Goal: Information Seeking & Learning: Learn about a topic

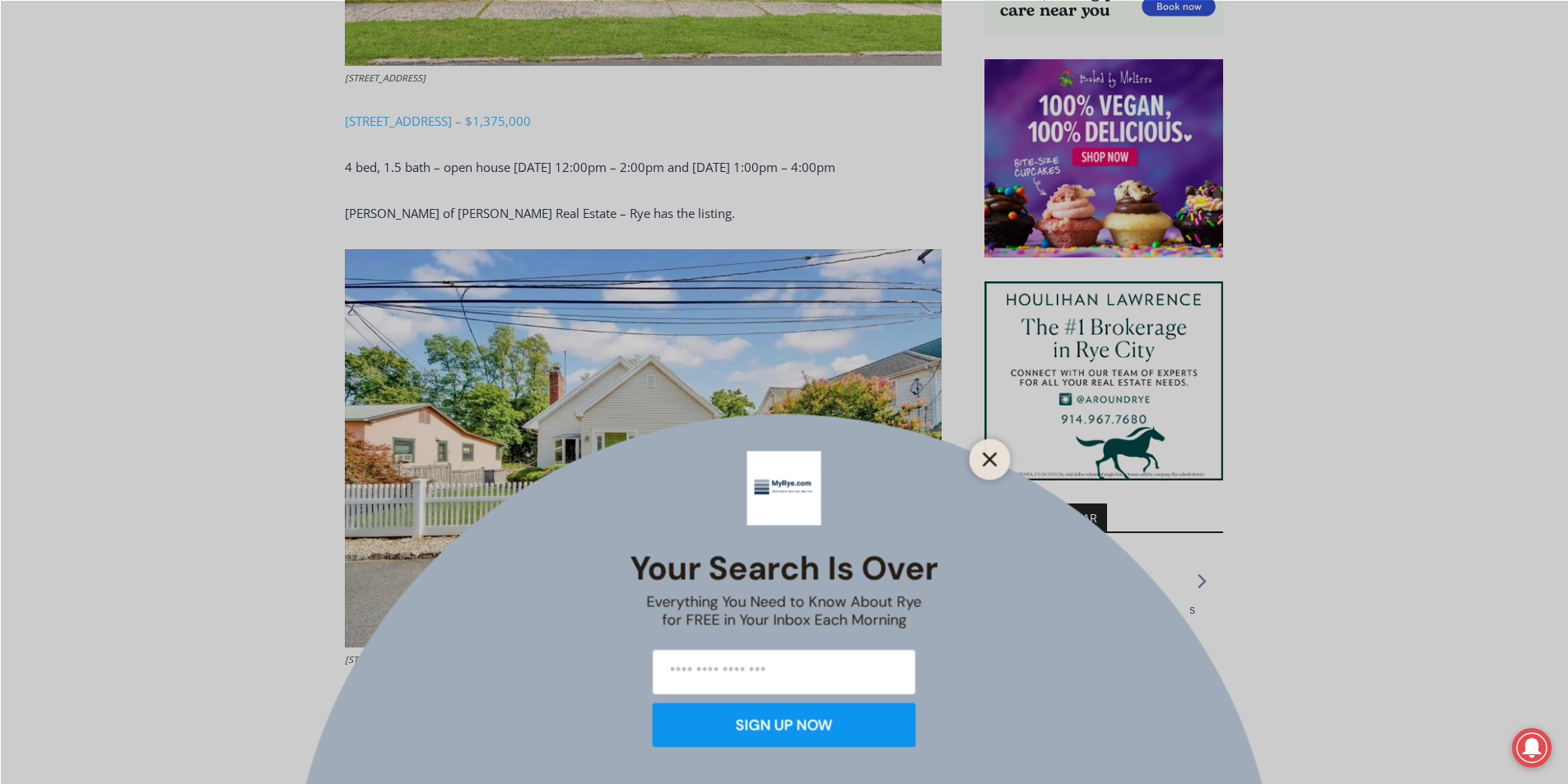
click at [989, 460] on line "Close" at bounding box center [989, 459] width 12 height 12
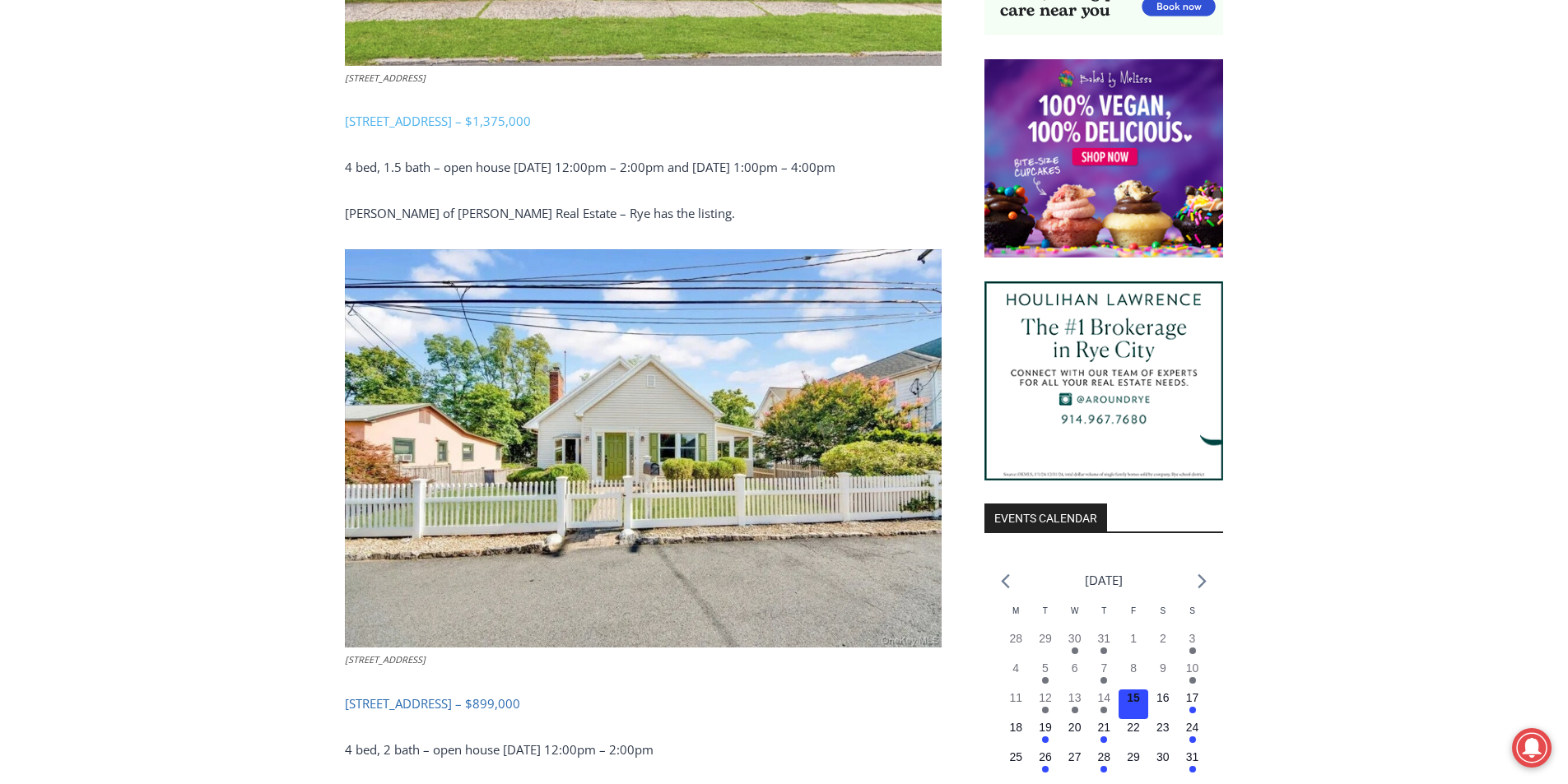
click at [469, 695] on span "32 Ridgeland Terrace, Rye – $899,000" at bounding box center [433, 703] width 176 height 16
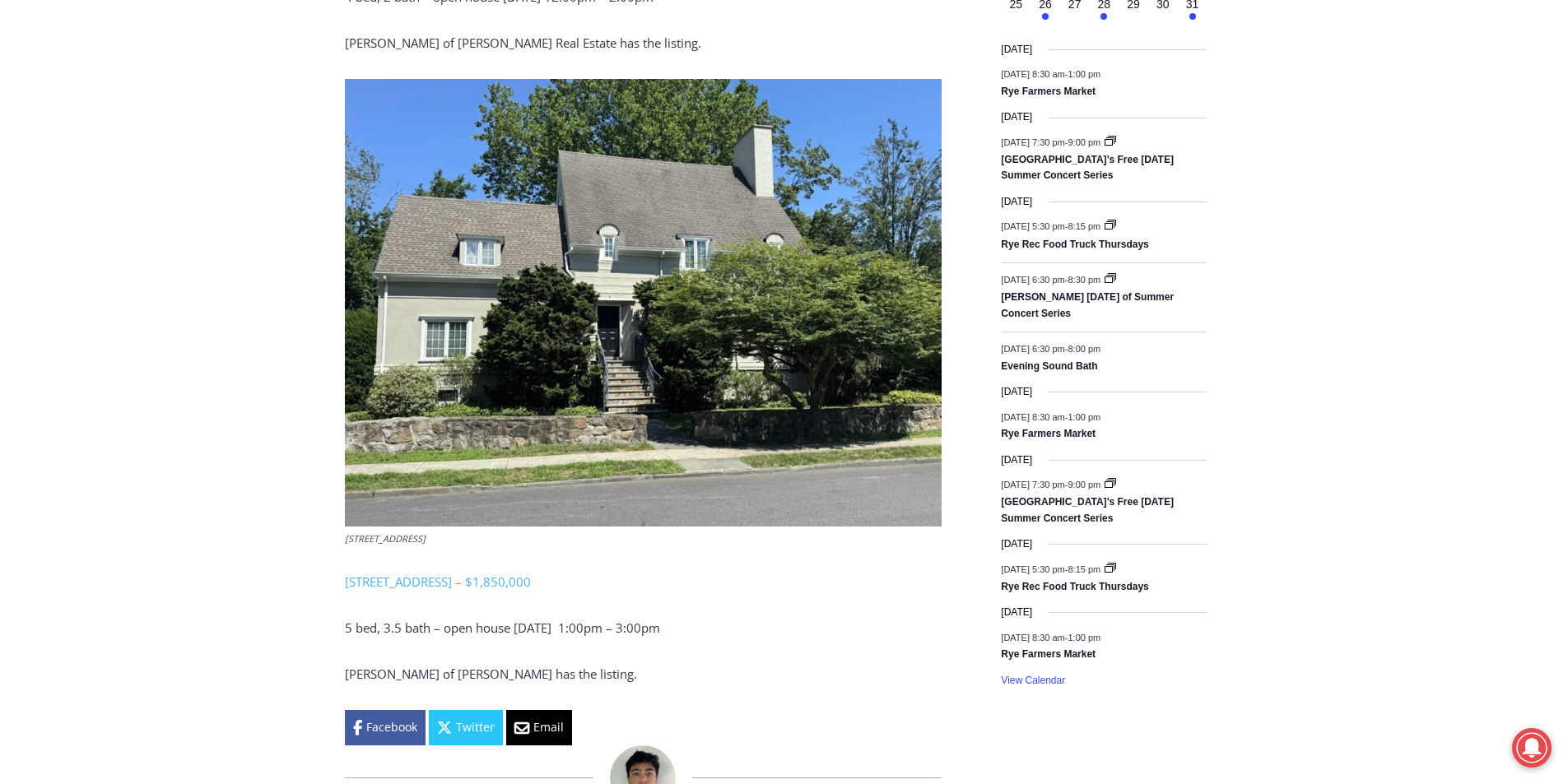
scroll to position [2050, 0]
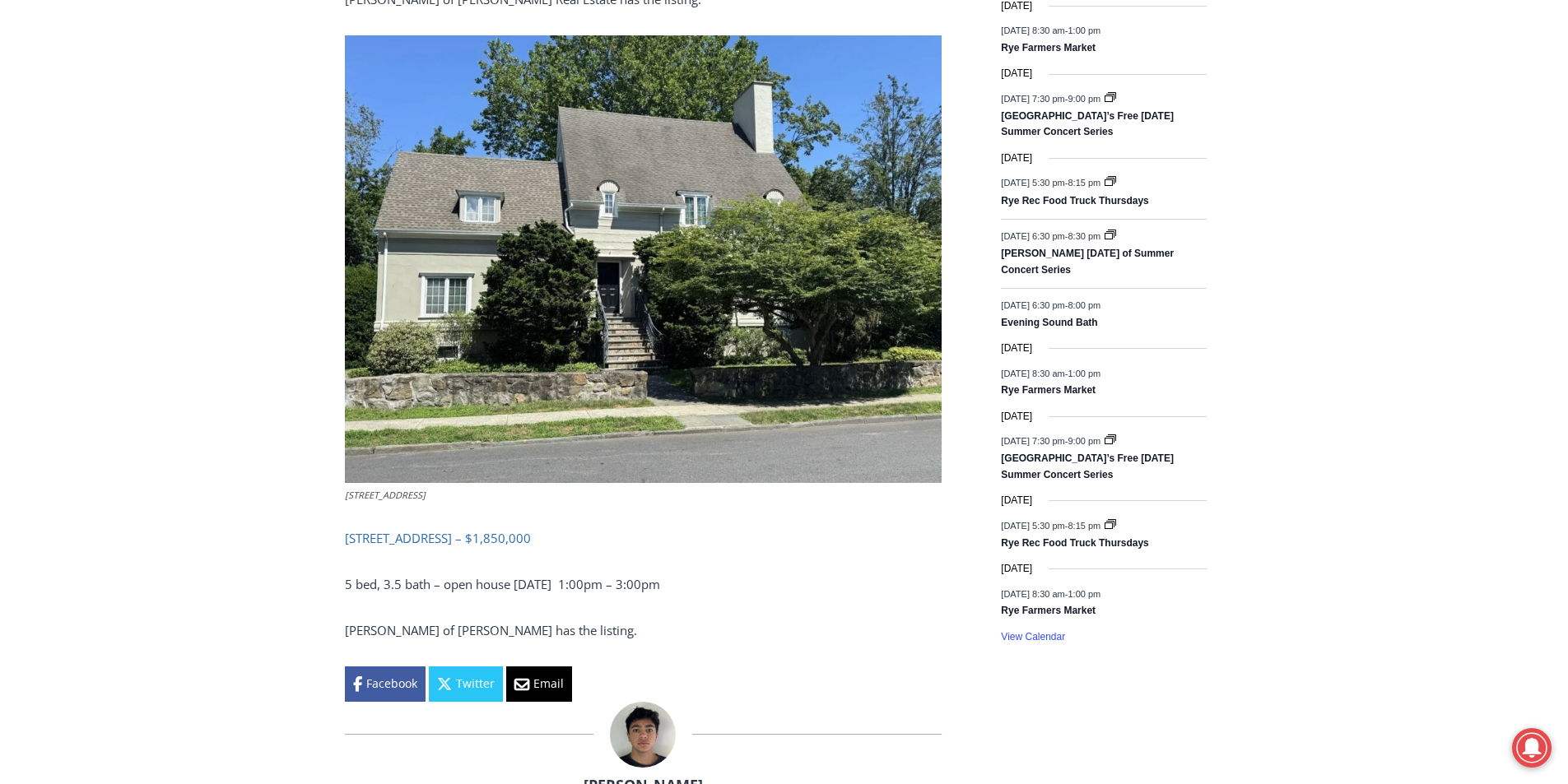
click at [496, 530] on span "96 Mendota Avenue, Rye – $1,850,000" at bounding box center [437, 538] width 186 height 16
